Goal: Task Accomplishment & Management: Manage account settings

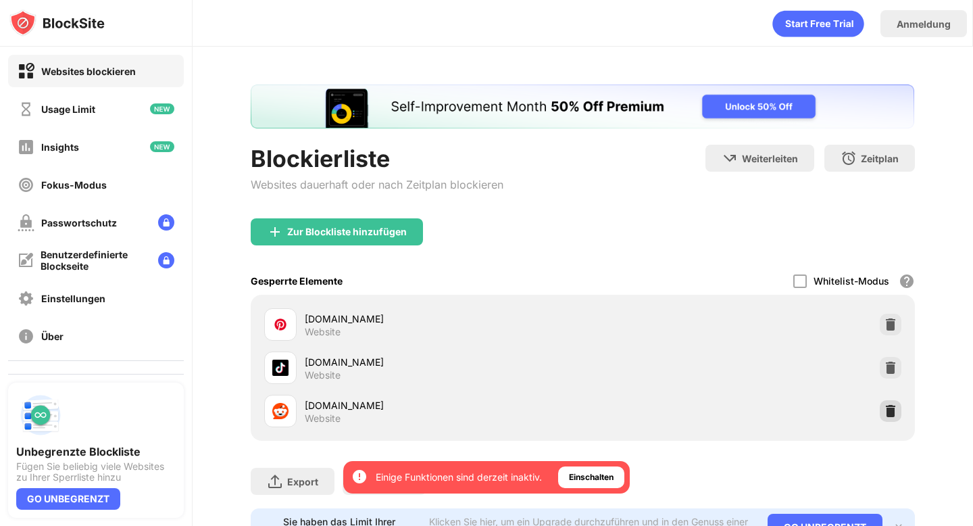
click at [892, 406] on img at bounding box center [891, 411] width 14 height 14
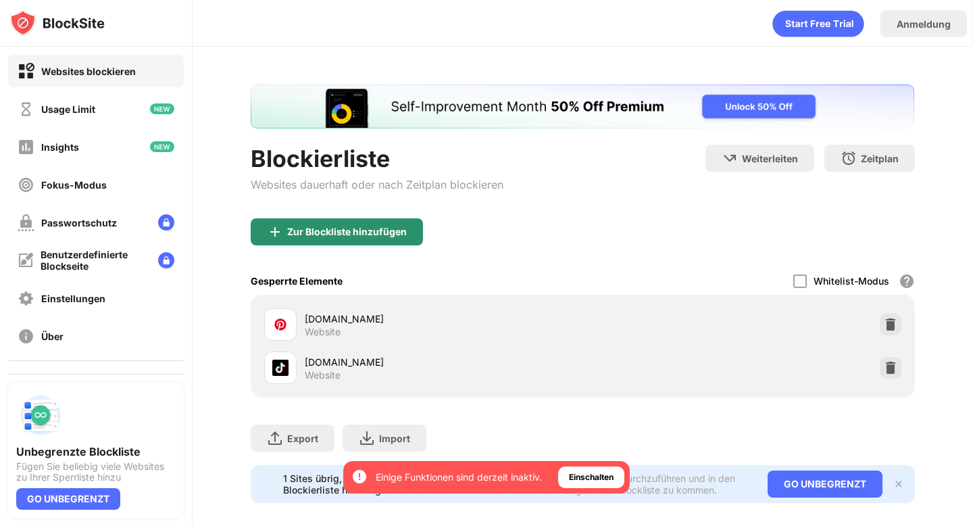
click at [380, 247] on div "Zur Blockliste hinzufügen" at bounding box center [583, 242] width 664 height 49
click at [364, 231] on div "Zur Blockliste hinzufügen" at bounding box center [347, 231] width 120 height 11
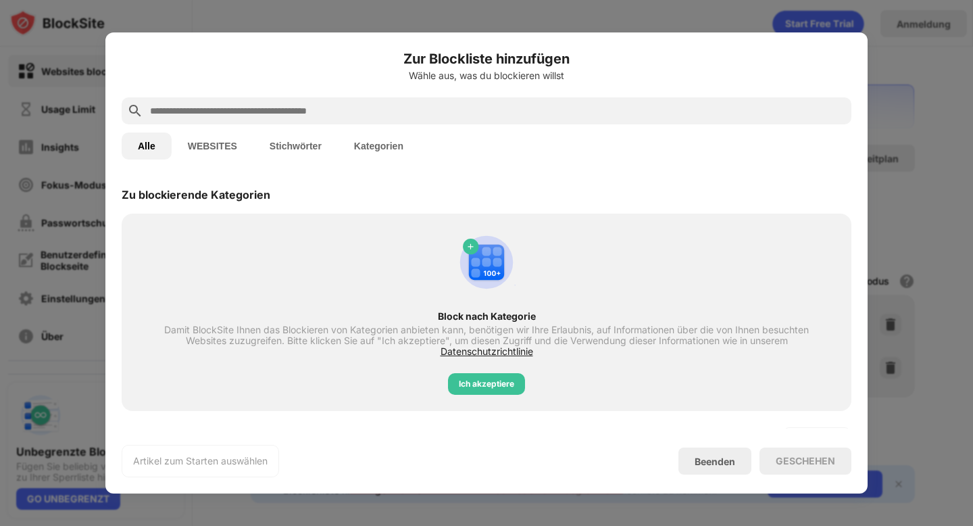
click at [351, 89] on div "Zur Blockliste hinzufügen [PERSON_NAME] aus, was du blockieren willst" at bounding box center [487, 73] width 730 height 49
click at [351, 105] on input "text" at bounding box center [498, 111] width 698 height 16
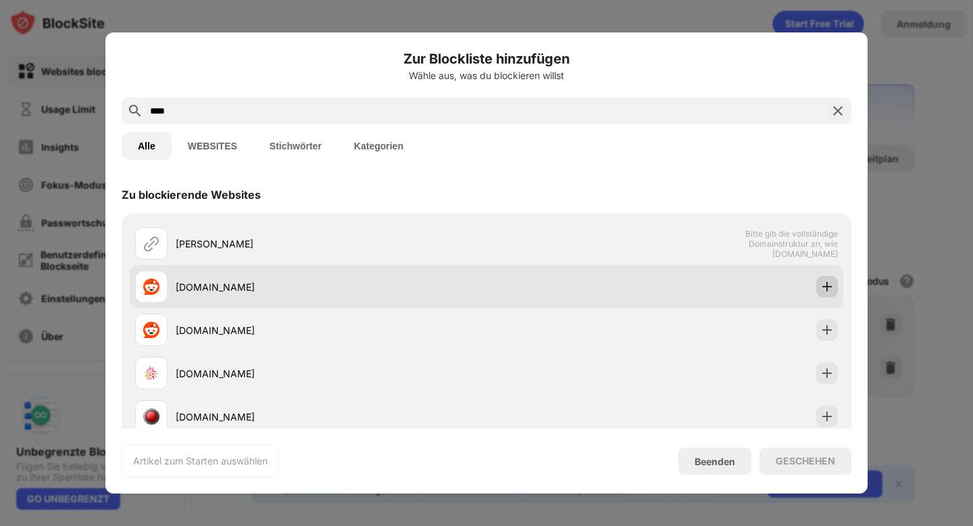
type input "****"
click at [830, 289] on img at bounding box center [828, 287] width 14 height 14
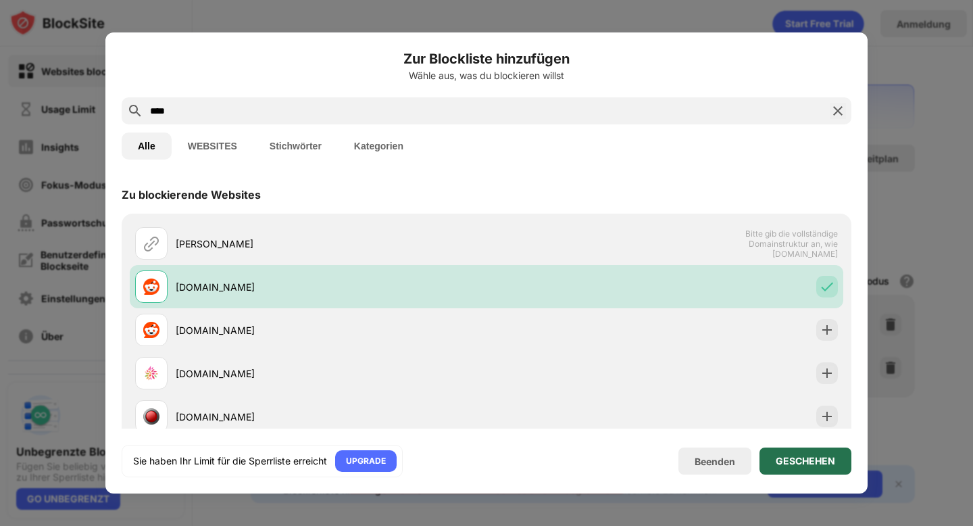
click at [826, 456] on div "GESCHEHEN" at bounding box center [805, 461] width 59 height 11
